Goal: Navigation & Orientation: Understand site structure

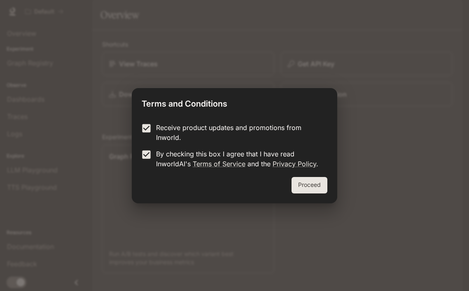
click at [317, 184] on button "Proceed" at bounding box center [310, 185] width 36 height 16
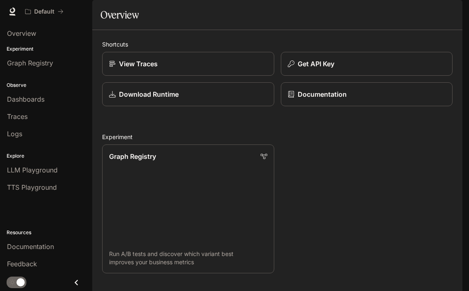
scroll to position [310, 0]
click at [38, 113] on div "Traces" at bounding box center [46, 117] width 78 height 10
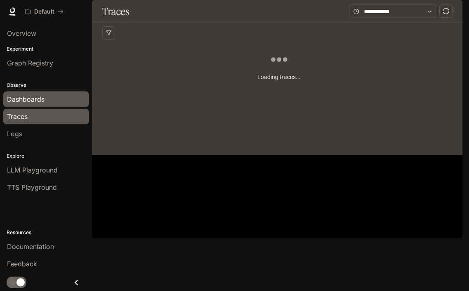
click at [35, 100] on span "Dashboards" at bounding box center [26, 99] width 38 height 10
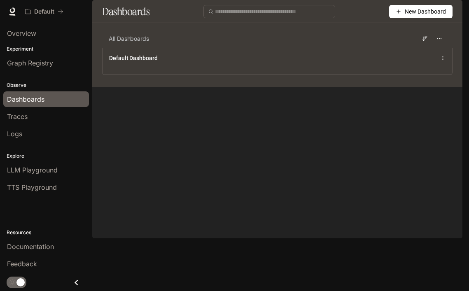
click at [42, 80] on div "Observe Dashboards Traces Logs" at bounding box center [46, 108] width 92 height 71
click at [39, 69] on link "Graph Registry" at bounding box center [46, 63] width 86 height 16
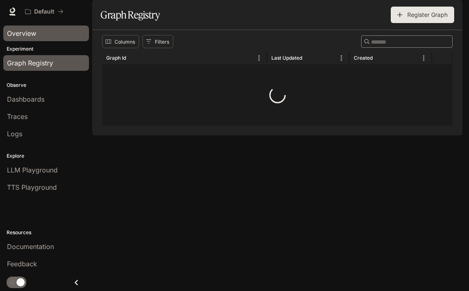
click at [35, 33] on span "Overview" at bounding box center [21, 33] width 29 height 10
